Goal: Task Accomplishment & Management: Use online tool/utility

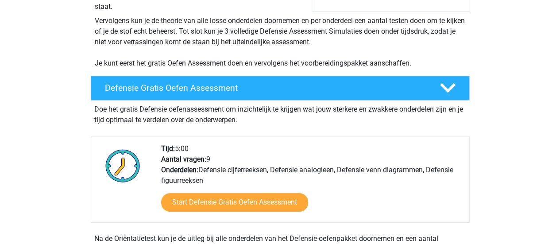
scroll to position [222, 0]
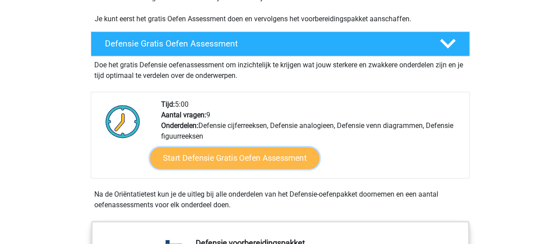
click at [219, 156] on link "Start Defensie Gratis Oefen Assessment" at bounding box center [234, 158] width 169 height 21
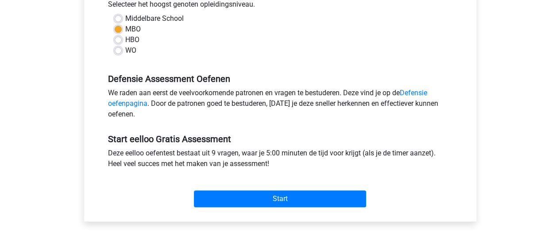
scroll to position [222, 0]
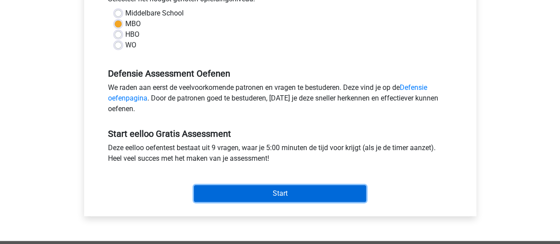
click at [289, 192] on input "Start" at bounding box center [280, 193] width 172 height 17
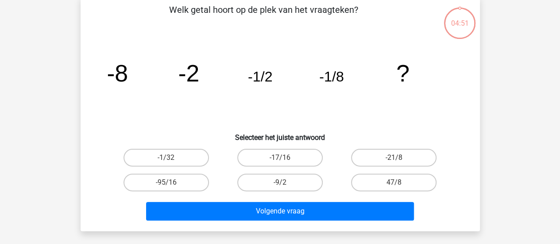
scroll to position [89, 0]
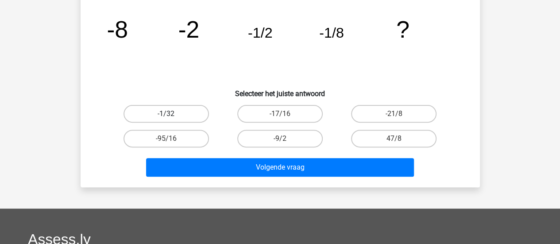
click at [176, 111] on label "-1/32" at bounding box center [167, 114] width 86 height 18
click at [172, 114] on input "-1/32" at bounding box center [169, 117] width 6 height 6
radio input "true"
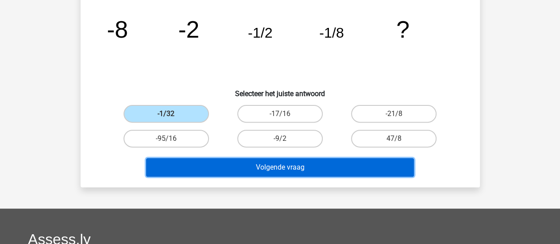
click at [300, 168] on button "Volgende vraag" at bounding box center [280, 167] width 268 height 19
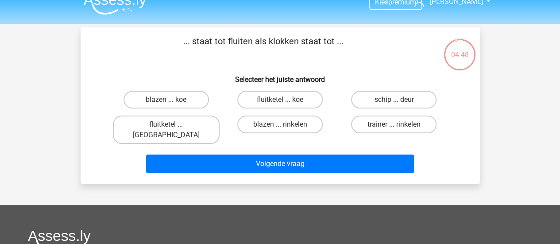
scroll to position [0, 0]
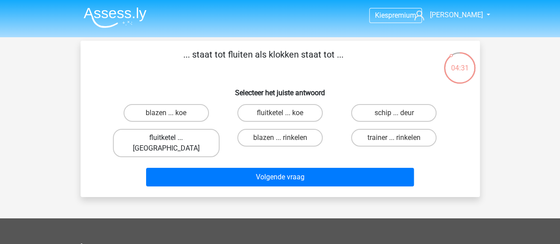
drag, startPoint x: 171, startPoint y: 138, endPoint x: 179, endPoint y: 142, distance: 8.5
click at [172, 137] on div "fluitketel ... luiden" at bounding box center [166, 143] width 107 height 28
click at [192, 140] on label "fluitketel ... luiden" at bounding box center [166, 143] width 107 height 28
click at [172, 140] on input "fluitketel ... luiden" at bounding box center [169, 141] width 6 height 6
radio input "true"
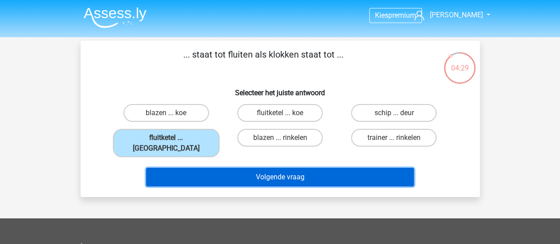
click at [284, 171] on button "Volgende vraag" at bounding box center [280, 177] width 268 height 19
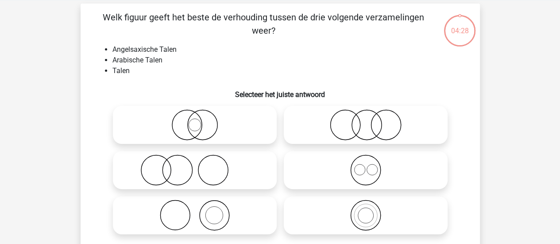
scroll to position [41, 0]
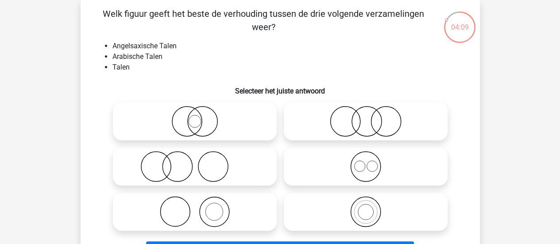
click at [363, 165] on icon at bounding box center [366, 166] width 157 height 31
click at [366, 162] on input "radio" at bounding box center [369, 159] width 6 height 6
radio input "true"
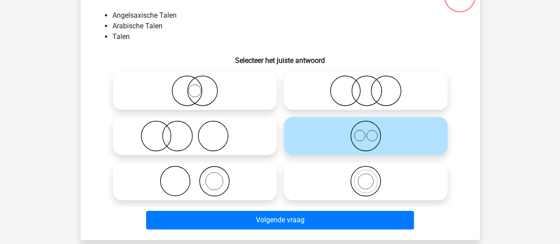
scroll to position [85, 0]
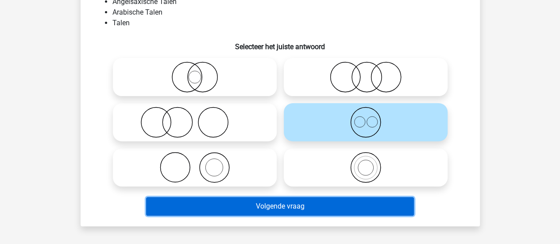
click at [360, 203] on button "Volgende vraag" at bounding box center [280, 206] width 268 height 19
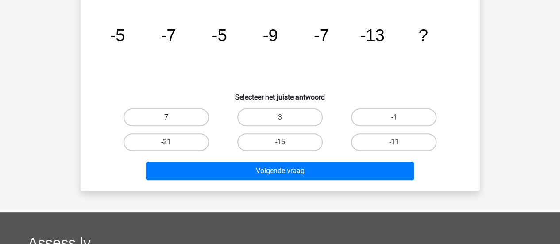
scroll to position [41, 0]
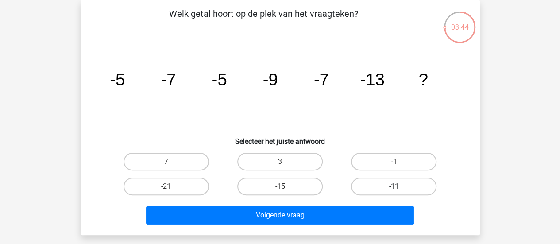
click at [409, 188] on label "-11" at bounding box center [394, 187] width 86 height 18
click at [400, 188] on input "-11" at bounding box center [397, 190] width 6 height 6
radio input "true"
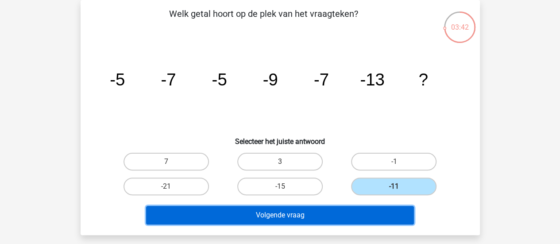
click at [370, 214] on button "Volgende vraag" at bounding box center [280, 215] width 268 height 19
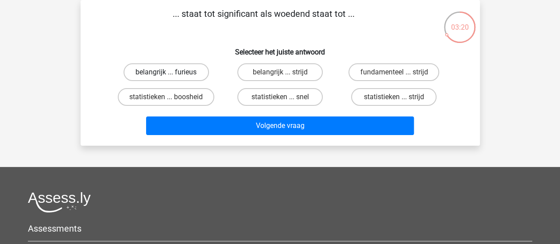
click at [189, 76] on label "belangrijk ... furieus" at bounding box center [167, 72] width 86 height 18
click at [172, 76] on input "belangrijk ... furieus" at bounding box center [169, 75] width 6 height 6
radio input "true"
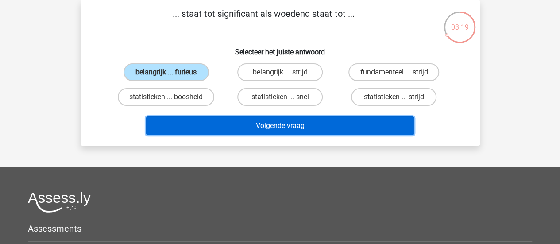
click at [327, 128] on button "Volgende vraag" at bounding box center [280, 126] width 268 height 19
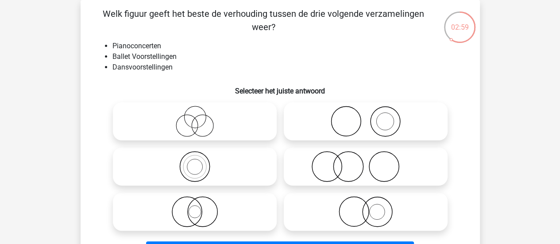
click at [381, 114] on icon at bounding box center [366, 121] width 157 height 31
click at [372, 114] on input "radio" at bounding box center [369, 114] width 6 height 6
radio input "true"
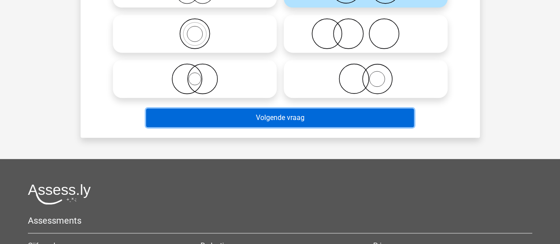
click at [367, 118] on button "Volgende vraag" at bounding box center [280, 118] width 268 height 19
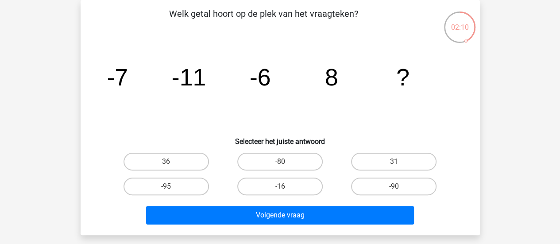
click at [128, 37] on div "Welk getal hoort op de plek van het vraagteken? image/svg+xml -7 -11 -6 8 ? Sel…" at bounding box center [280, 117] width 393 height 221
click at [425, 161] on label "31" at bounding box center [394, 162] width 86 height 18
click at [400, 162] on input "31" at bounding box center [397, 165] width 6 height 6
radio input "true"
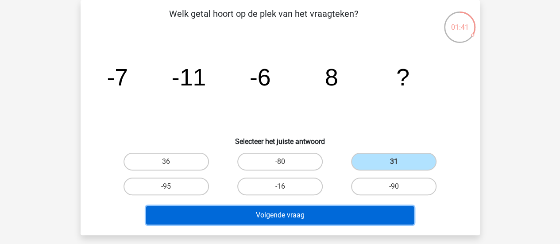
click at [376, 210] on button "Volgende vraag" at bounding box center [280, 215] width 268 height 19
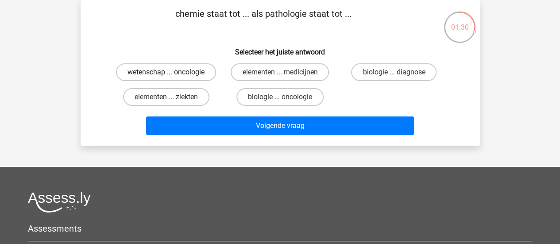
click at [176, 78] on label "wetenschap ... oncologie" at bounding box center [166, 72] width 100 height 18
click at [172, 78] on input "wetenschap ... oncologie" at bounding box center [169, 75] width 6 height 6
radio input "true"
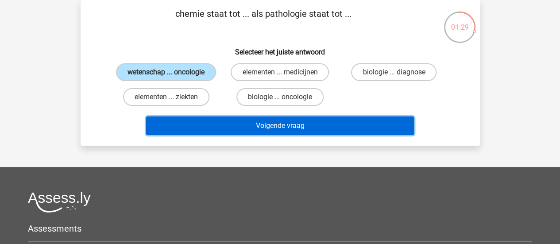
click at [329, 130] on button "Volgende vraag" at bounding box center [280, 126] width 268 height 19
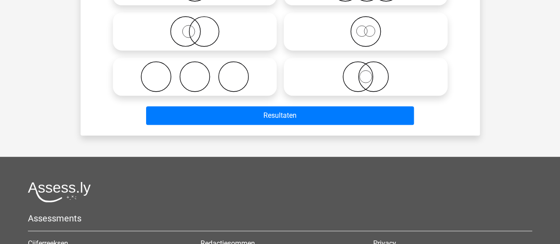
scroll to position [177, 0]
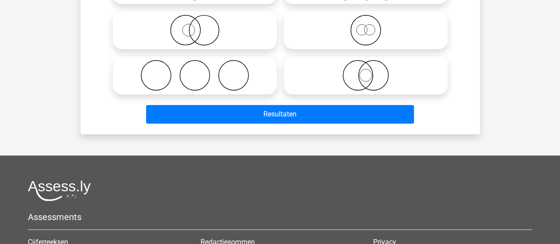
click at [196, 29] on icon at bounding box center [195, 30] width 157 height 31
click at [196, 26] on input "radio" at bounding box center [198, 23] width 6 height 6
radio input "true"
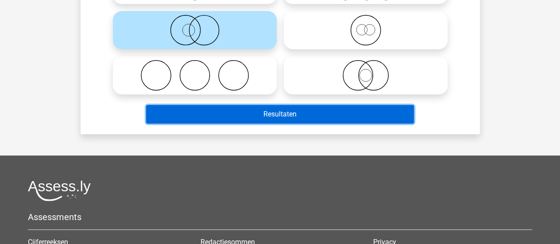
click at [319, 114] on button "Resultaten" at bounding box center [280, 114] width 268 height 19
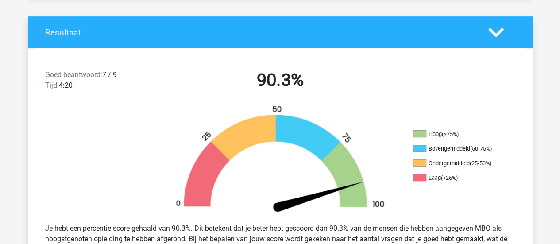
scroll to position [177, 0]
